Goal: Task Accomplishment & Management: Manage account settings

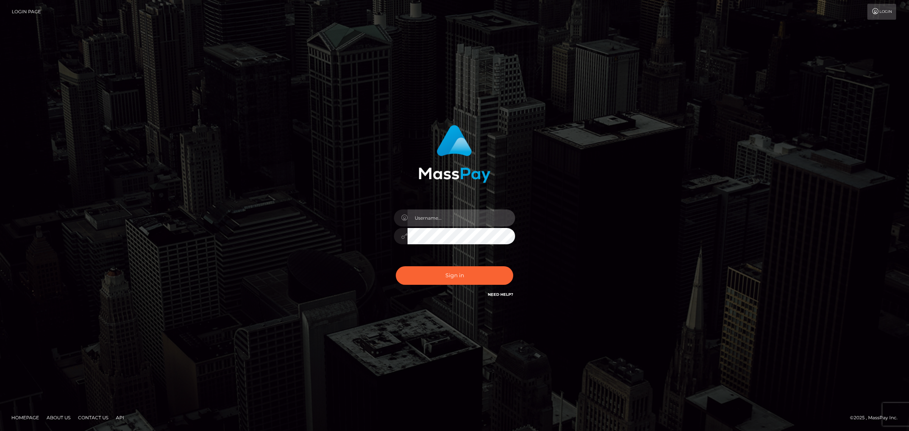
drag, startPoint x: 0, startPoint y: 0, endPoint x: 440, endPoint y: 216, distance: 489.9
click at [440, 216] on input "text" at bounding box center [461, 217] width 108 height 17
type input "[PERSON_NAME].k"
click at [437, 278] on button "Sign in" at bounding box center [454, 275] width 117 height 19
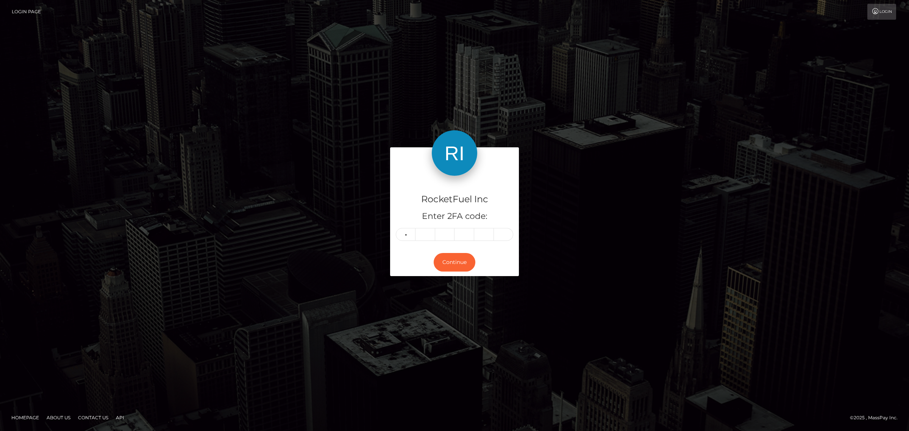
type input "5"
type input "4"
type input "1"
type input "4"
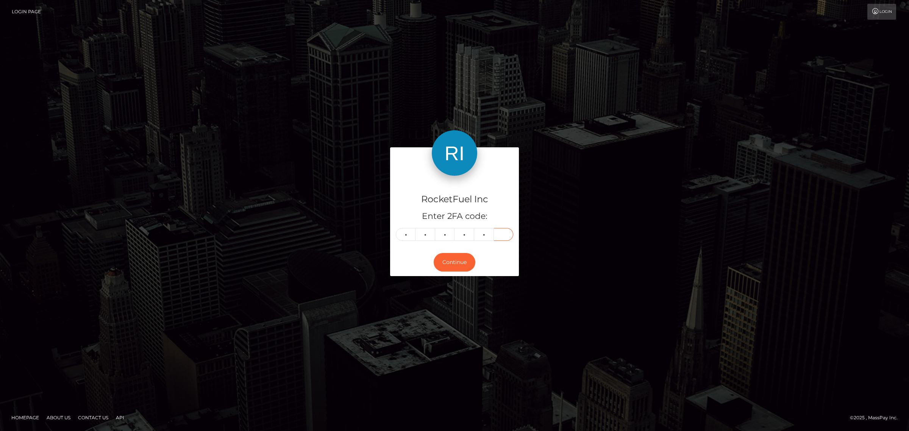
type input "0"
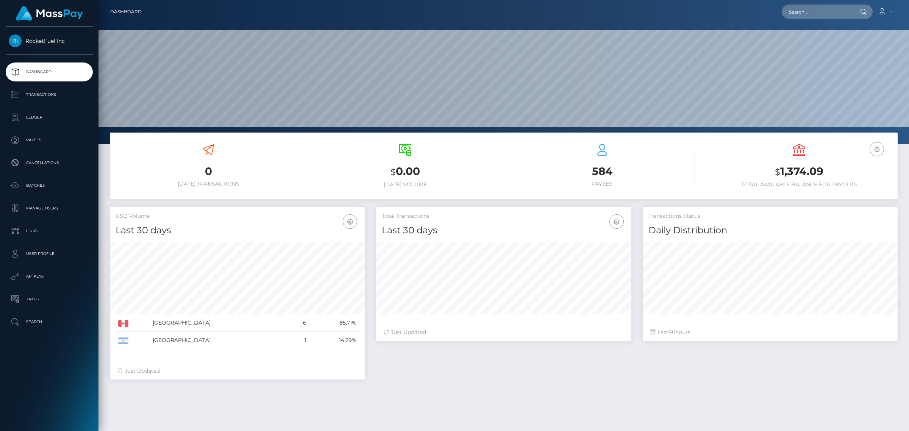
scroll to position [134, 254]
